Goal: Communication & Community: Answer question/provide support

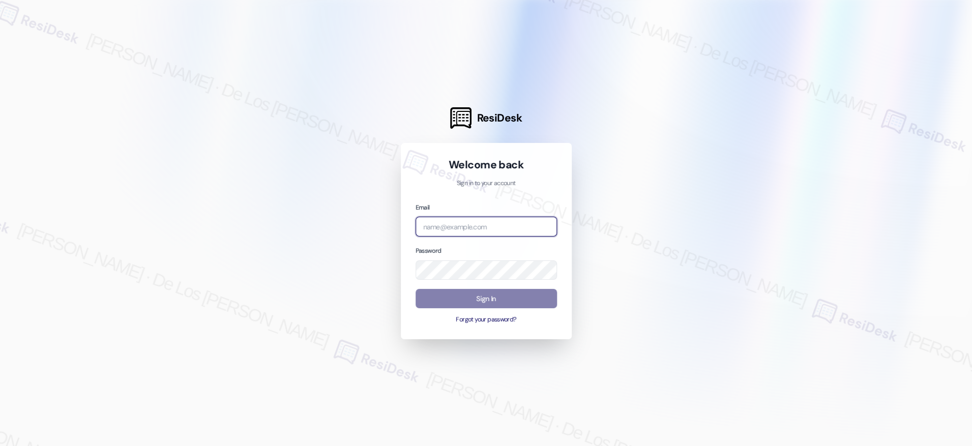
click at [455, 230] on input "email" at bounding box center [485, 227] width 141 height 20
type input "balfour"
drag, startPoint x: 484, startPoint y: 221, endPoint x: 344, endPoint y: 217, distance: 140.4
click at [344, 217] on div "ResiDesk Welcome back Sign in to your account Email balfour Password Sign In Fo…" at bounding box center [486, 223] width 972 height 446
drag, startPoint x: 453, startPoint y: 228, endPoint x: 405, endPoint y: 214, distance: 50.5
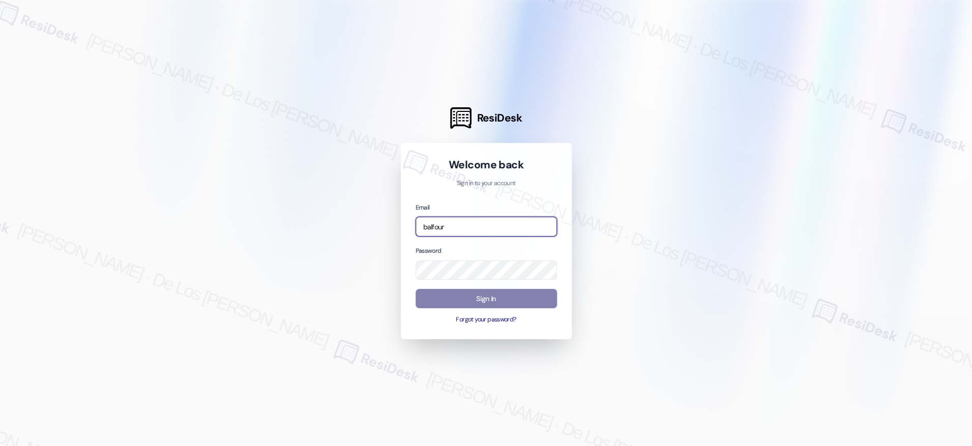
click at [405, 214] on div "Welcome back Sign in to your account Email balfour Password Sign In Forgot your…" at bounding box center [486, 241] width 171 height 196
type input "automated-surveys-venture_communities-[PERSON_NAME].[PERSON_NAME]@venture_[DOMA…"
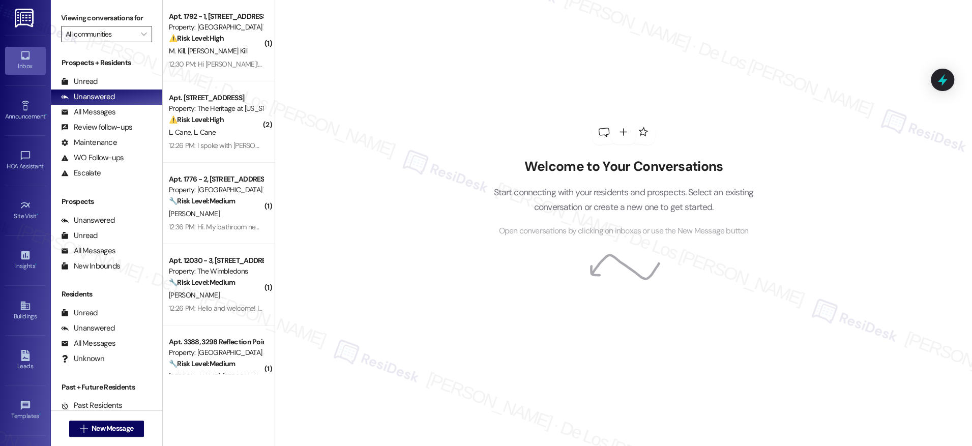
click at [113, 32] on input "All communities" at bounding box center [101, 34] width 70 height 16
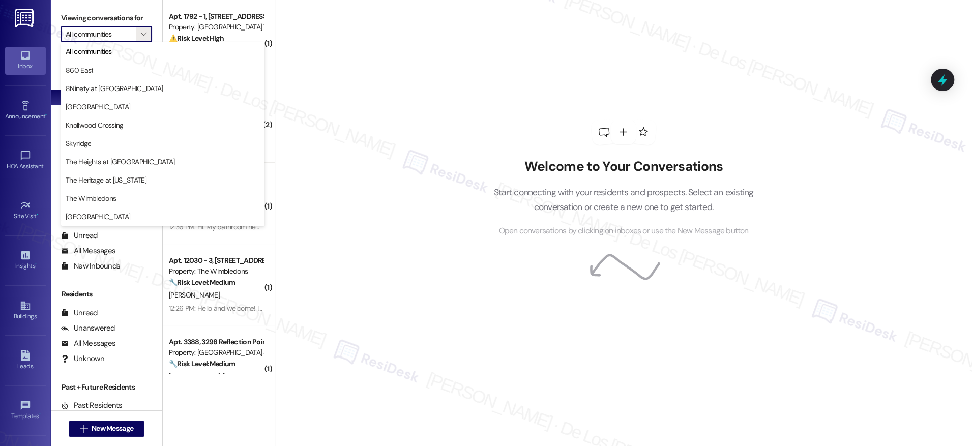
click at [339, 61] on div "Welcome to Your Conversations Start connecting with your residents and prospect…" at bounding box center [623, 223] width 697 height 446
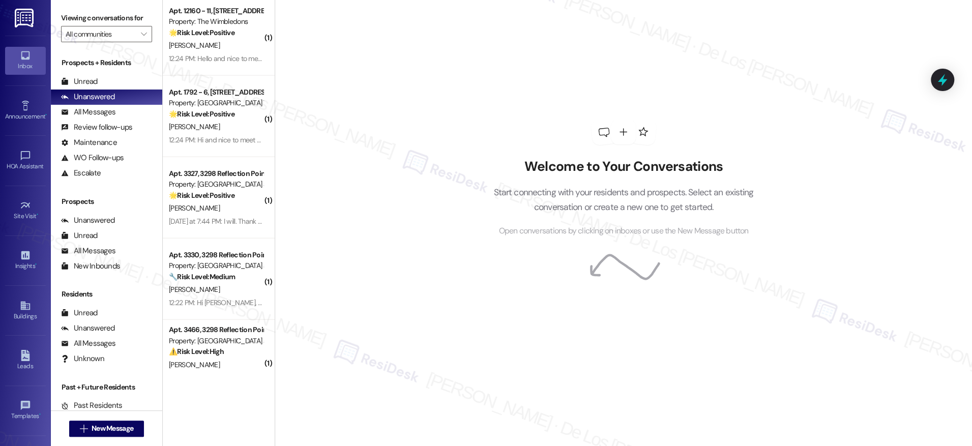
scroll to position [1822, 0]
